Goal: Information Seeking & Learning: Learn about a topic

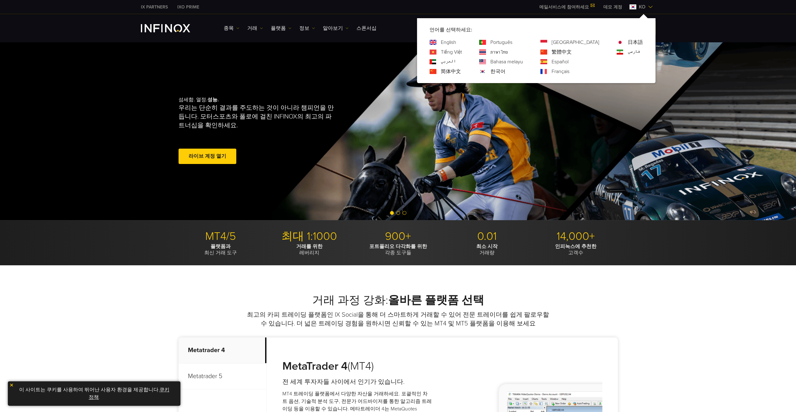
click at [649, 6] on img at bounding box center [650, 6] width 5 height 5
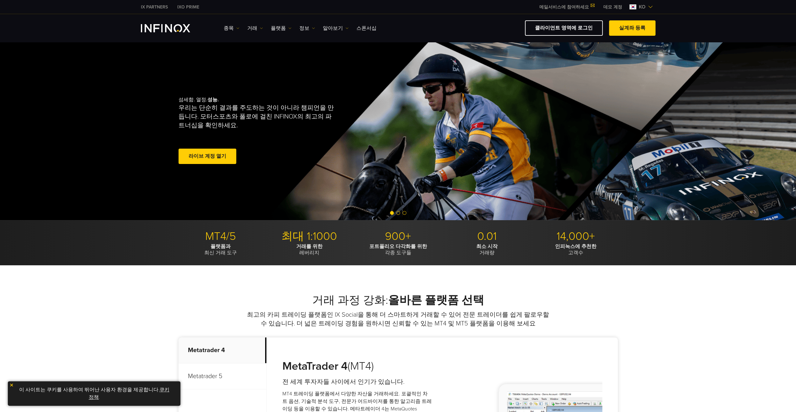
click at [649, 6] on img at bounding box center [650, 6] width 5 height 5
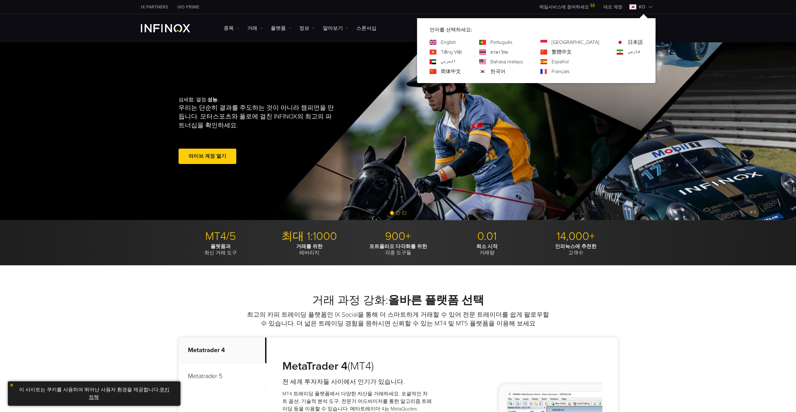
click at [649, 6] on img at bounding box center [650, 6] width 5 height 5
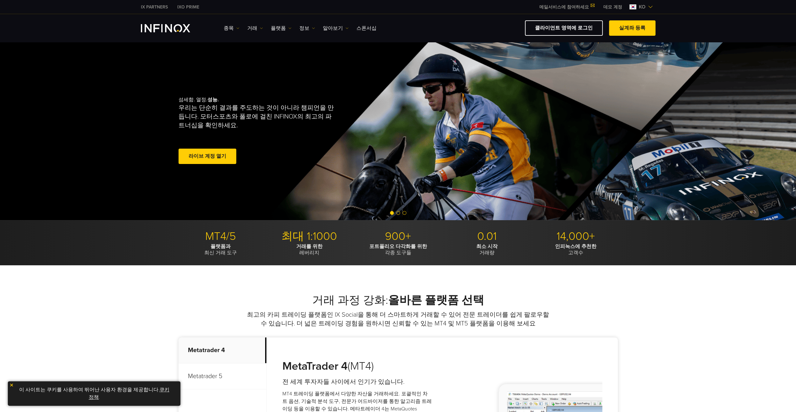
click at [591, 4] on span at bounding box center [592, 5] width 5 height 3
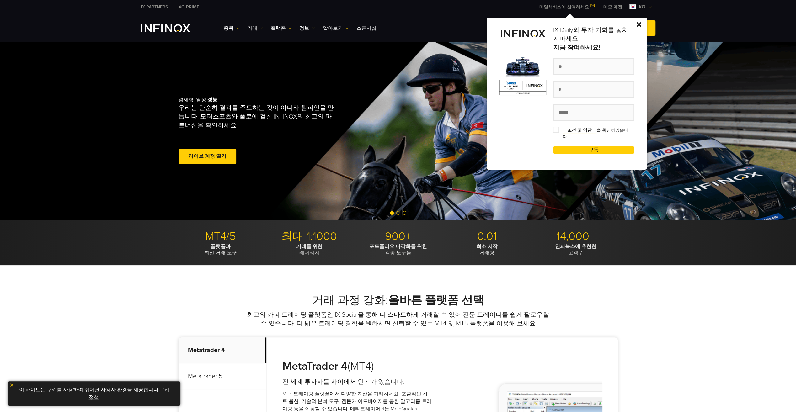
click at [519, 123] on div at bounding box center [522, 94] width 47 height 136
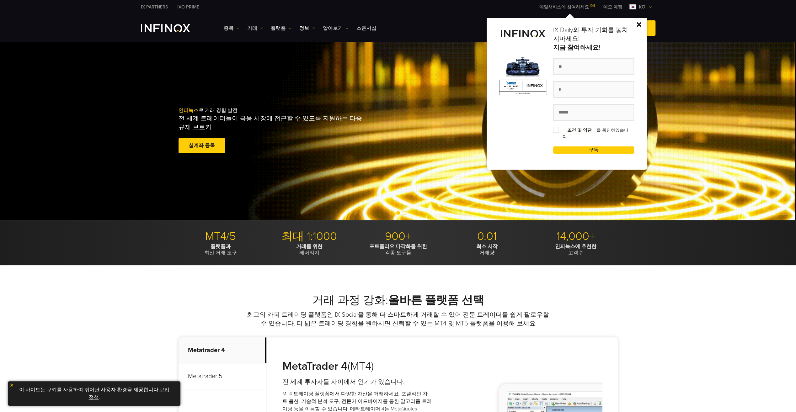
click at [640, 24] on img at bounding box center [638, 24] width 5 height 5
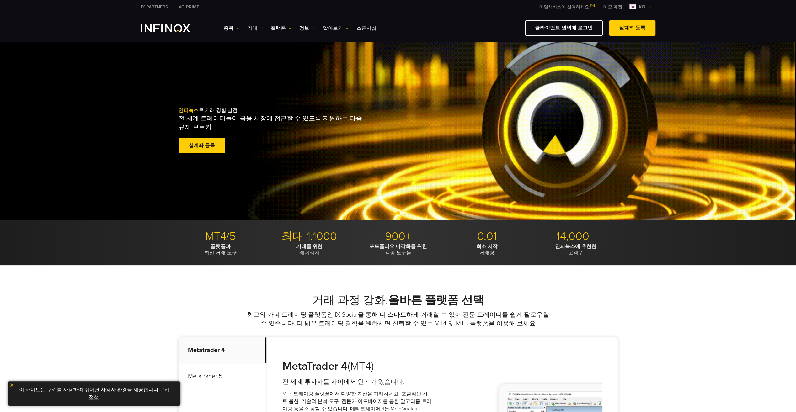
click at [610, 6] on link "데모 계정" at bounding box center [612, 7] width 28 height 7
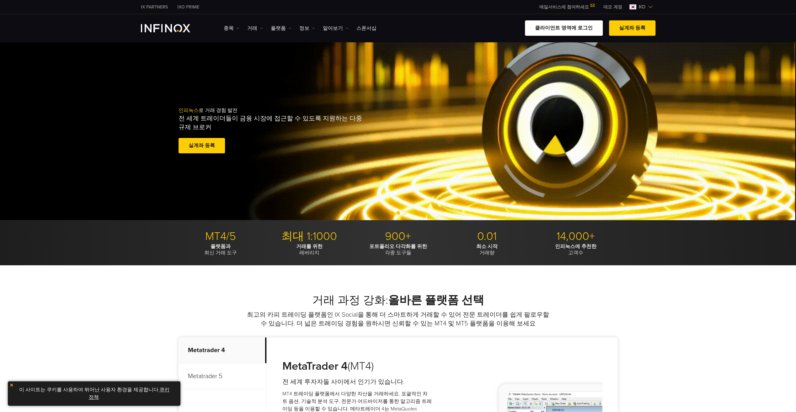
click at [585, 29] on link "클라이언트 영역에 로그인" at bounding box center [564, 27] width 78 height 15
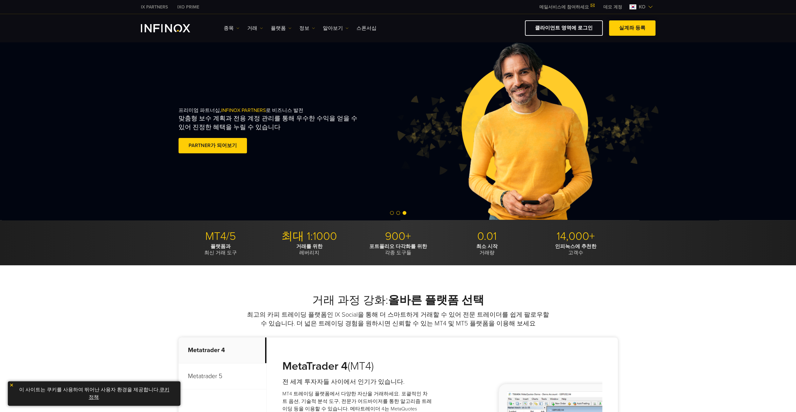
click at [631, 28] on link "실계좌 등록" at bounding box center [632, 27] width 46 height 15
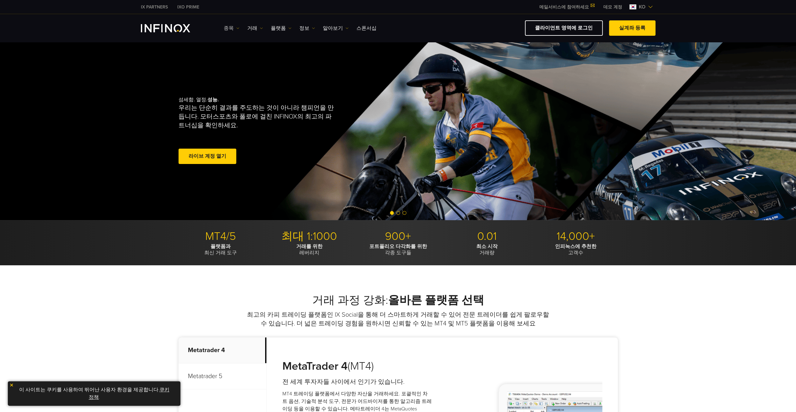
click at [227, 29] on link "종목" at bounding box center [232, 28] width 16 height 8
click at [231, 47] on link "종목" at bounding box center [241, 47] width 34 height 13
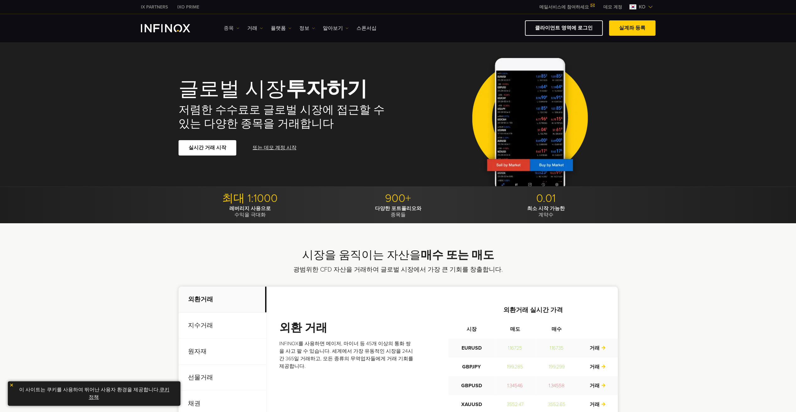
click at [228, 26] on link "종목" at bounding box center [232, 28] width 16 height 8
click at [230, 58] on link "상품 정보" at bounding box center [241, 61] width 34 height 13
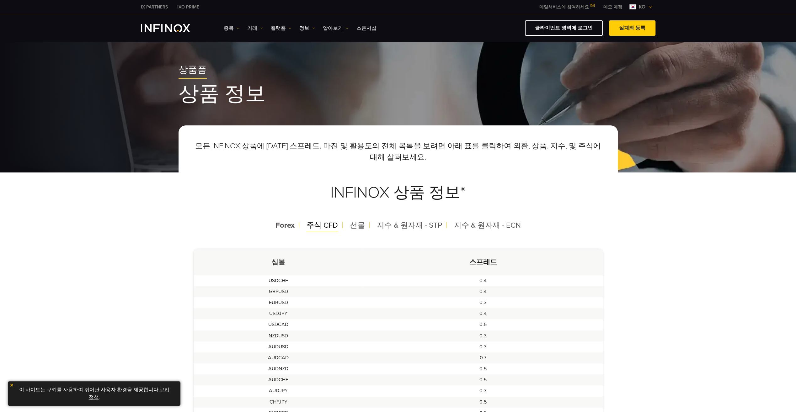
click at [317, 225] on span "주식 CFD" at bounding box center [321, 225] width 31 height 9
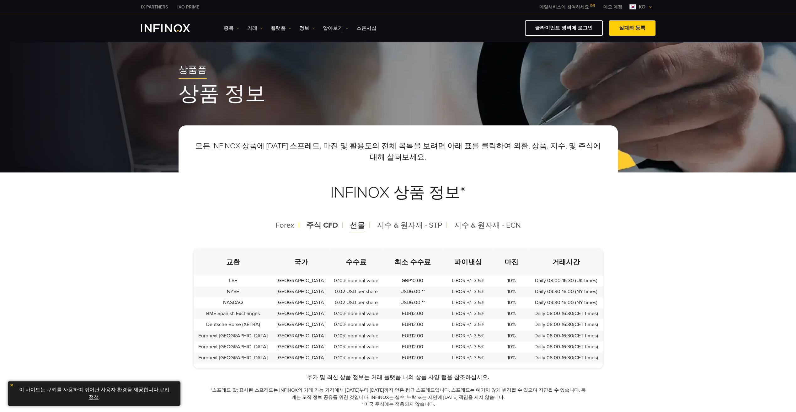
click at [363, 224] on span "선물" at bounding box center [357, 225] width 15 height 9
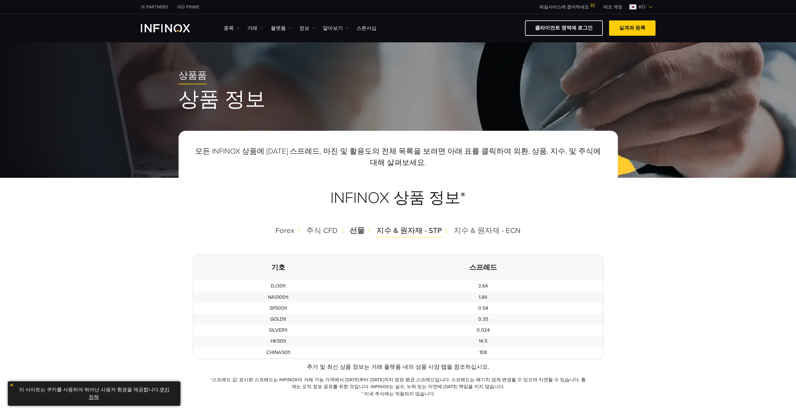
click at [397, 231] on span "지수 & 원자재 - STP" at bounding box center [408, 230] width 65 height 9
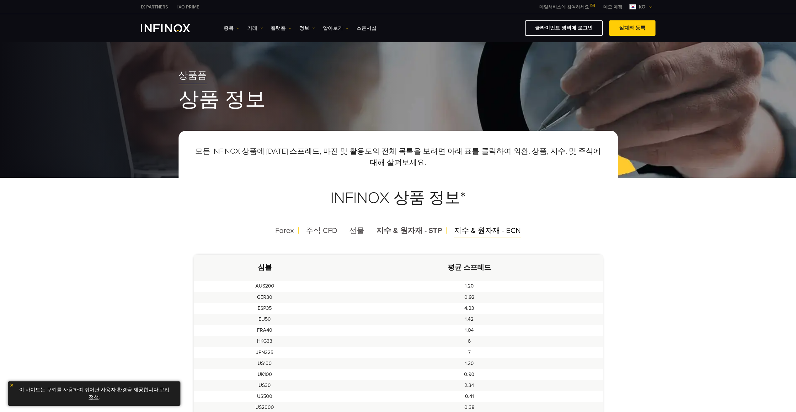
click at [468, 231] on span "지수 & 원자재 - ECN" at bounding box center [487, 230] width 67 height 9
click at [426, 230] on span "지수 & 원자재 - STP" at bounding box center [408, 230] width 65 height 9
click at [478, 231] on span "지수 & 원자재 - ECN" at bounding box center [487, 230] width 67 height 9
click at [225, 31] on link "종목" at bounding box center [232, 28] width 16 height 8
click at [248, 28] on link "거래" at bounding box center [255, 28] width 16 height 8
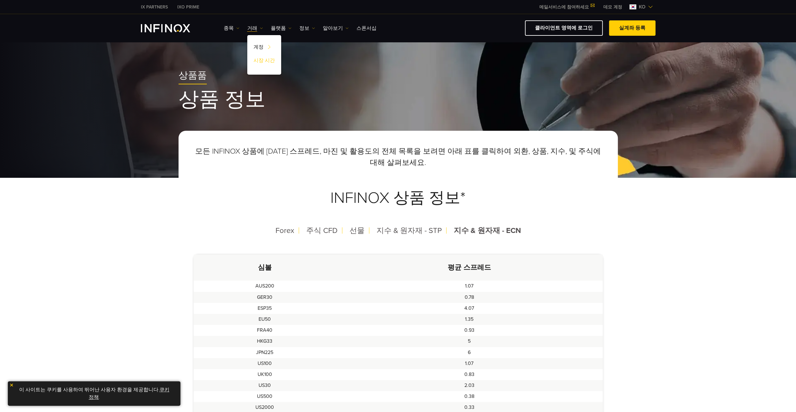
click at [270, 59] on link "시장 시간" at bounding box center [264, 61] width 34 height 13
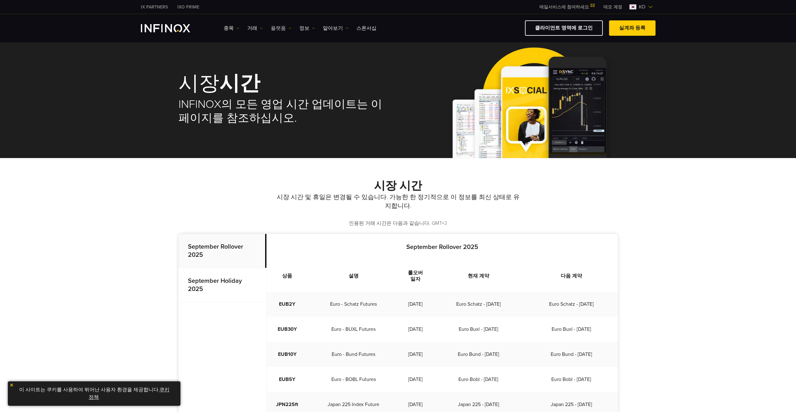
click at [276, 27] on link "플랫폼" at bounding box center [281, 28] width 21 height 8
click at [278, 61] on link "MT5" at bounding box center [295, 61] width 48 height 13
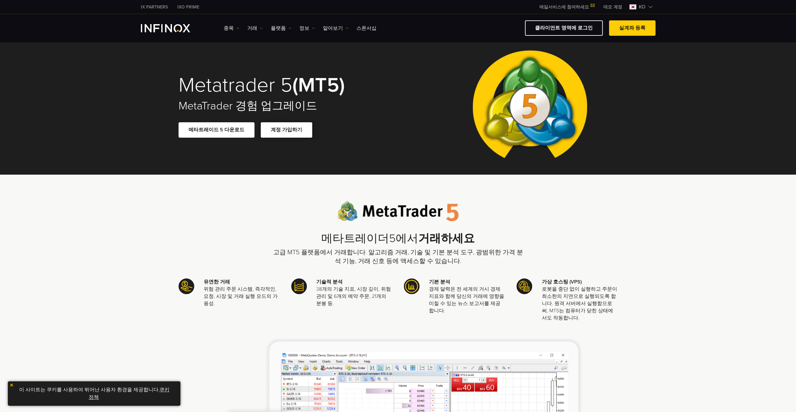
click at [271, 130] on link "계정 가입하기" at bounding box center [286, 129] width 51 height 15
click at [277, 27] on link "플랫폼" at bounding box center [281, 28] width 21 height 8
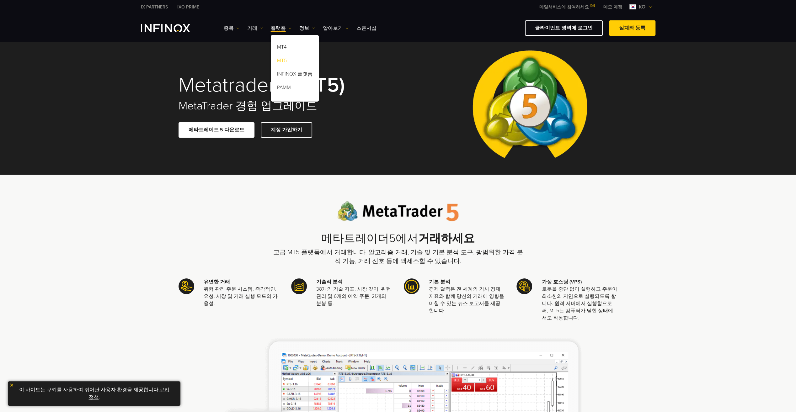
click at [280, 60] on link "MT5" at bounding box center [295, 61] width 48 height 13
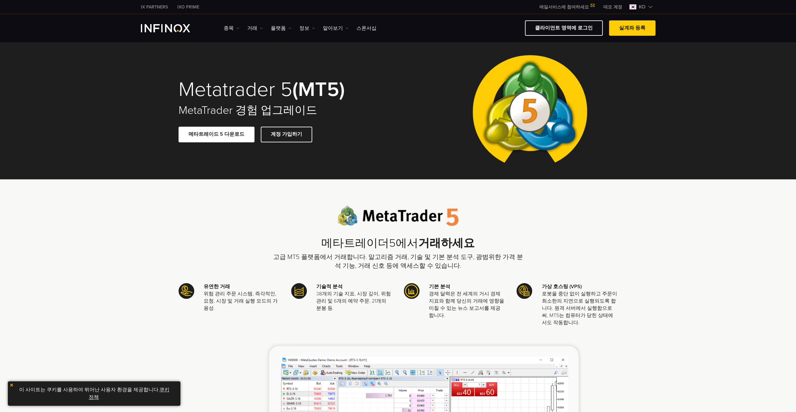
click at [280, 29] on link "플랫폼" at bounding box center [281, 28] width 21 height 8
click at [302, 27] on link "정보" at bounding box center [307, 28] width 16 height 8
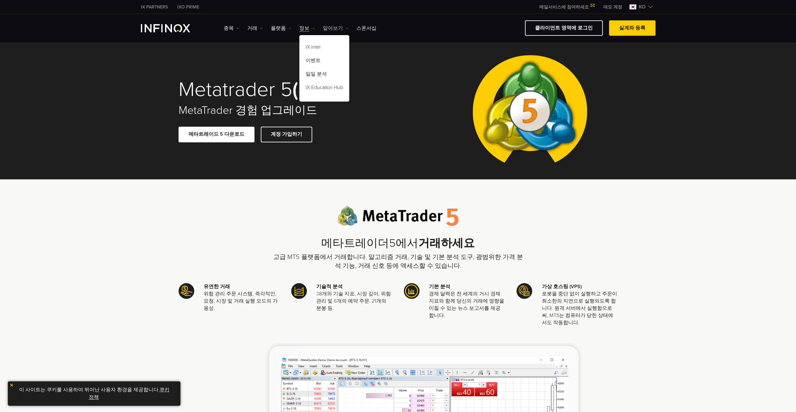
click at [328, 27] on link "알아보기" at bounding box center [336, 28] width 26 height 8
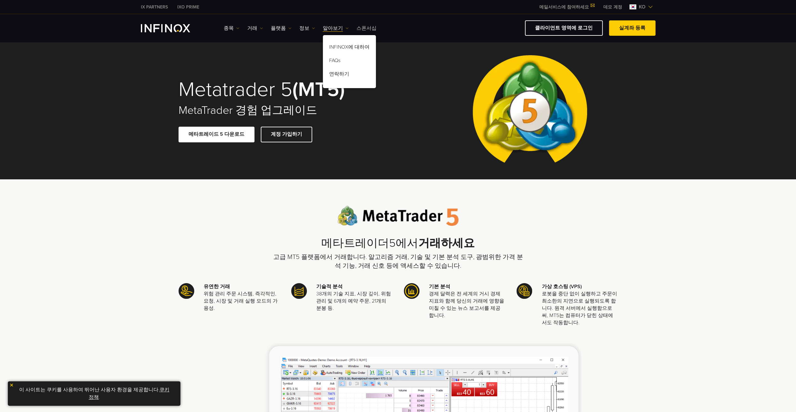
click at [359, 28] on link "스폰서십" at bounding box center [366, 28] width 20 height 8
click at [362, 28] on link "스폰서십" at bounding box center [366, 28] width 20 height 8
